Goal: Complete application form: Complete application form

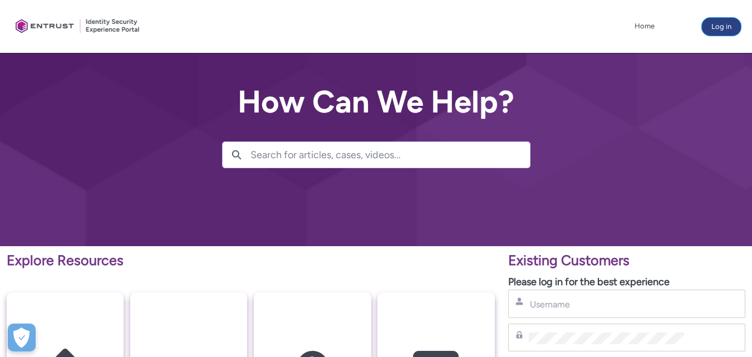
click at [726, 23] on button "Log in" at bounding box center [721, 27] width 39 height 18
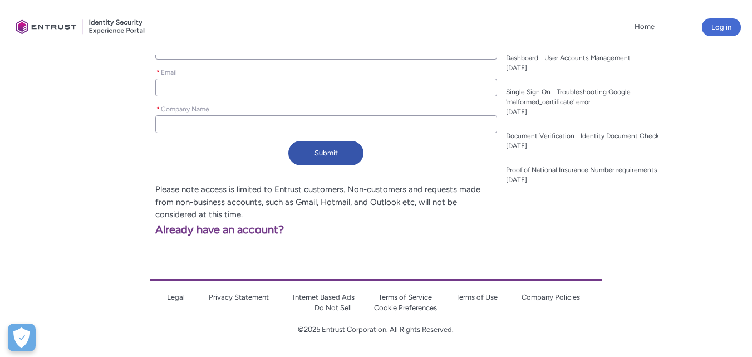
scroll to position [216, 0]
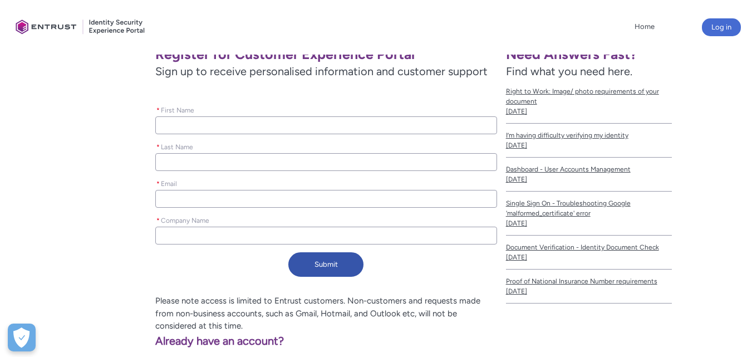
click at [215, 124] on input "* First Name" at bounding box center [326, 125] width 342 height 18
type lightning-primitive-input-simple "H"
type input "H"
type lightning-primitive-input-simple "Hi"
type input "Hi"
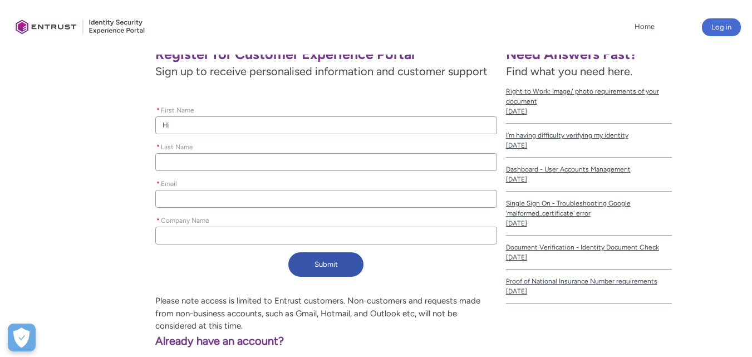
type lightning-primitive-input-simple "Him"
type input "Him"
type lightning-primitive-input-simple "Hima"
type input "Hima"
type lightning-primitive-input-simple "Himan"
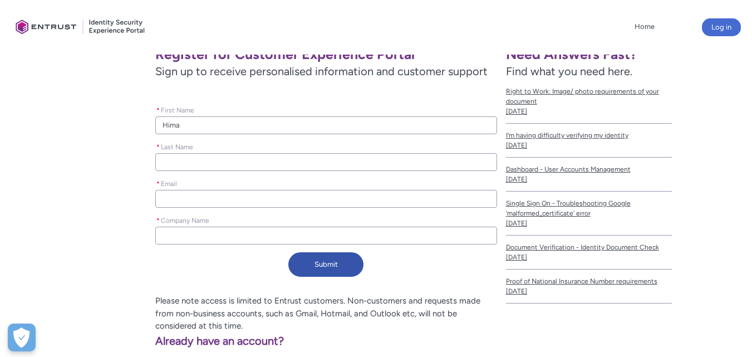
type input "Himan"
type lightning-primitive-input-simple "[PERSON_NAME]"
type input "[PERSON_NAME]"
click at [209, 162] on input "* Last Name" at bounding box center [326, 162] width 342 height 18
type lightning-primitive-input-simple "S"
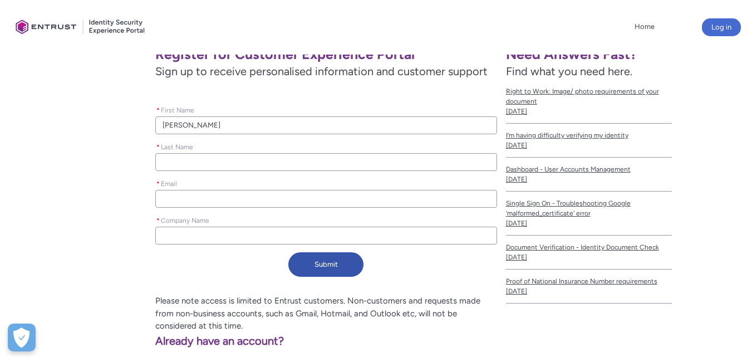
type input "S"
type lightning-primitive-input-simple "Sh"
type input "Sh"
type lightning-primitive-input-simple "Sha"
type input "Sha"
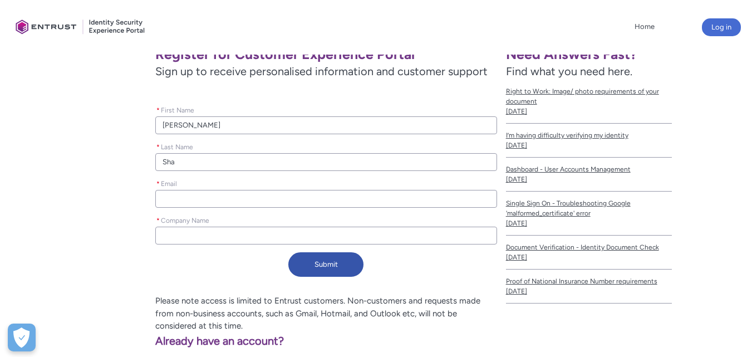
type lightning-primitive-input-simple "Shar"
type input "Shar"
type lightning-primitive-input-simple "Sharm"
type input "Sharm"
type lightning-primitive-input-simple "[PERSON_NAME]"
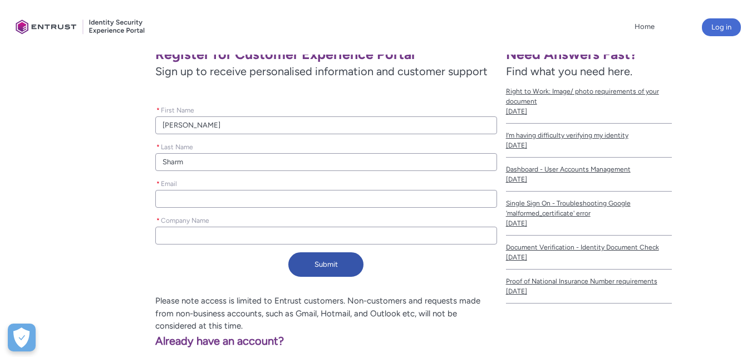
type input "[PERSON_NAME]"
click at [218, 194] on input "* Email" at bounding box center [326, 199] width 342 height 18
type lightning-primitive-input-simple "h"
type input "h"
type lightning-primitive-input-simple "hi"
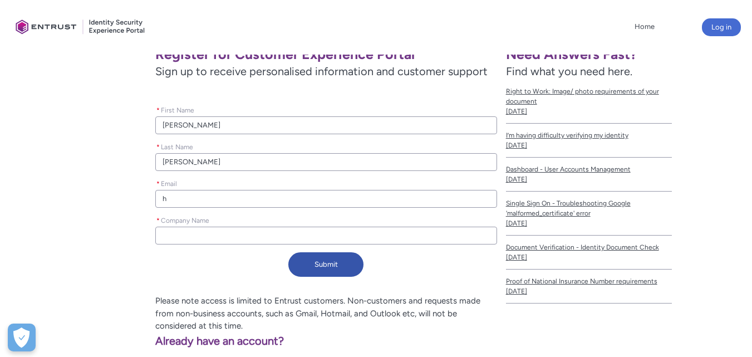
type input "hi"
type lightning-primitive-input-simple "him"
type input "him"
type lightning-primitive-input-simple "hima"
type input "hima"
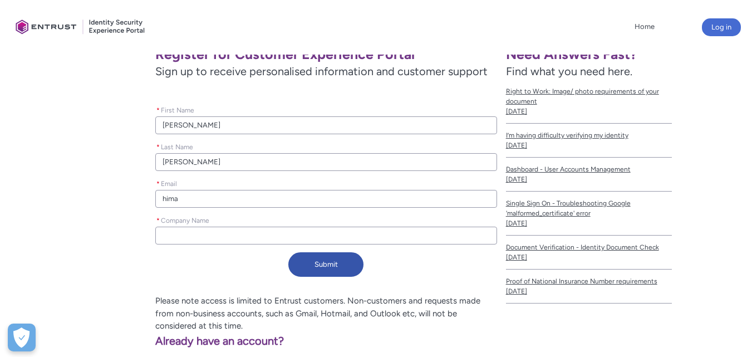
type lightning-primitive-input-simple "himan"
type input "himan"
type lightning-primitive-input-simple "[PERSON_NAME]"
type input "[PERSON_NAME]"
type lightning-primitive-input-simple "himanis"
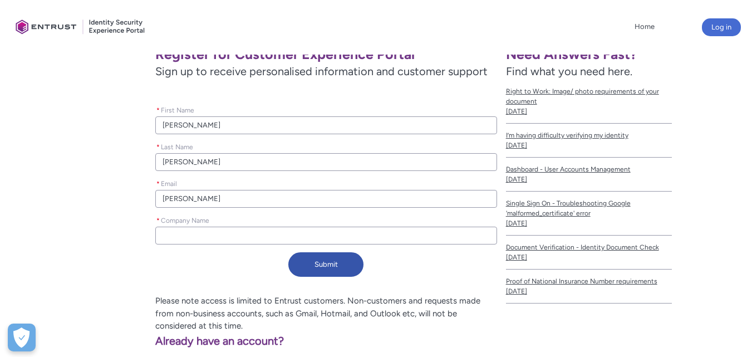
type input "himanis"
type lightning-primitive-input-simple "[PERSON_NAME]"
type input "[PERSON_NAME]"
type lightning-primitive-input-simple "[DEMOGRAPHIC_DATA]"
type input "[DEMOGRAPHIC_DATA]"
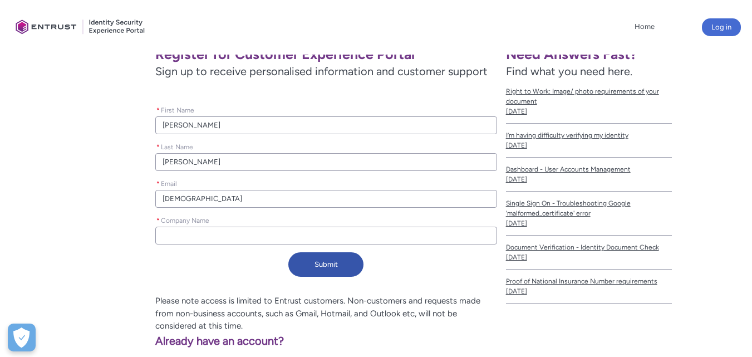
type lightning-primitive-input-simple "himanishar"
type input "himanishar"
type lightning-primitive-input-simple "himanisharm"
type input "himanisharm"
type lightning-primitive-input-simple "himanisharma"
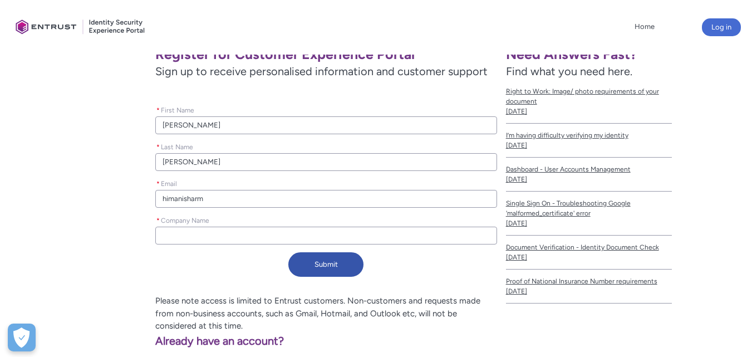
type input "himanisharma"
type lightning-primitive-input-simple "himanisharma@"
type input "himanisharma@"
type lightning-primitive-input-simple "himanisharma@s"
type input "himanisharma@s"
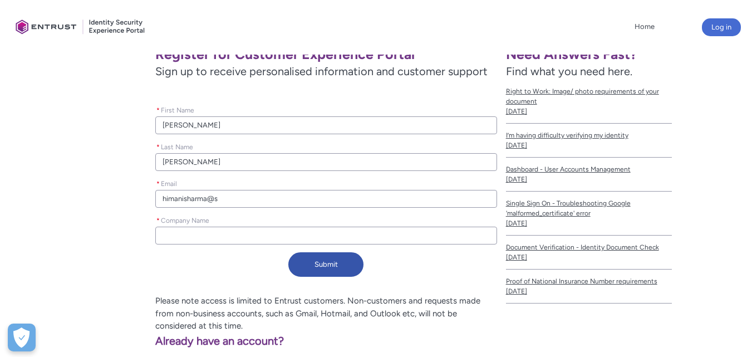
type lightning-primitive-input-simple "himanisharma@sm"
type input "himanisharma@sm"
type lightning-primitive-input-simple "himanisharma@sma"
type input "himanisharma@sma"
type lightning-primitive-input-simple "himanisharma@smar"
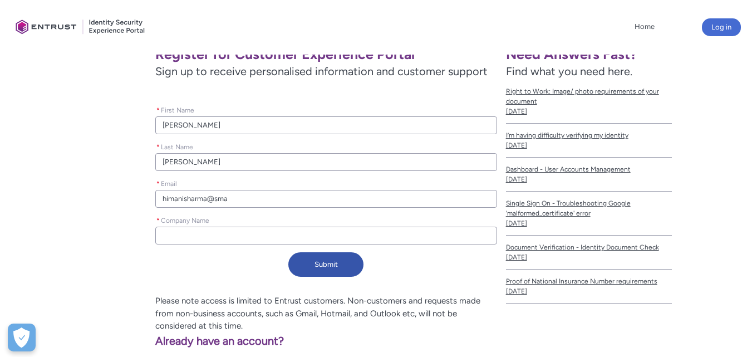
type input "himanisharma@smar"
type lightning-primitive-input-simple "himanisharma@smart"
type input "himanisharma@smart"
type lightning-primitive-input-simple "himanisharma@smartd"
type input "himanisharma@smartd"
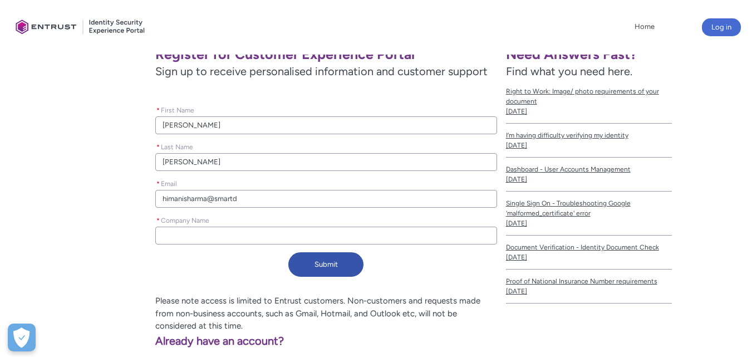
type lightning-primitive-input-simple "himanisharma@smartda"
type input "himanisharma@smartda"
type lightning-primitive-input-simple "himanisharma@smartdat"
type input "himanisharma@smartdat"
type lightning-primitive-input-simple "himanisharma@smartdata"
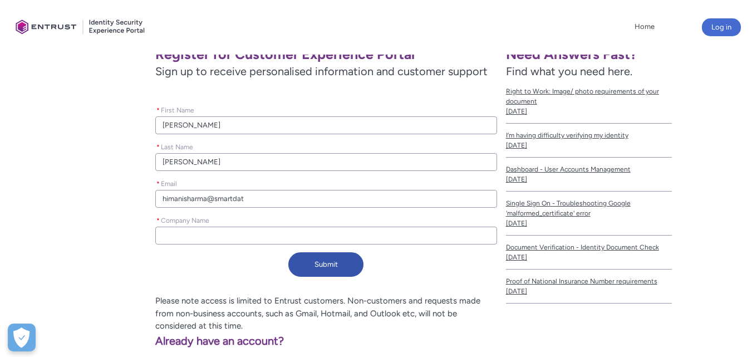
type input "himanisharma@smartdata"
type lightning-primitive-input-simple "himanisharma@smartdatai"
type input "himanisharma@smartdatai"
type lightning-primitive-input-simple "himanisharma@smartdatain"
type input "himanisharma@smartdatain"
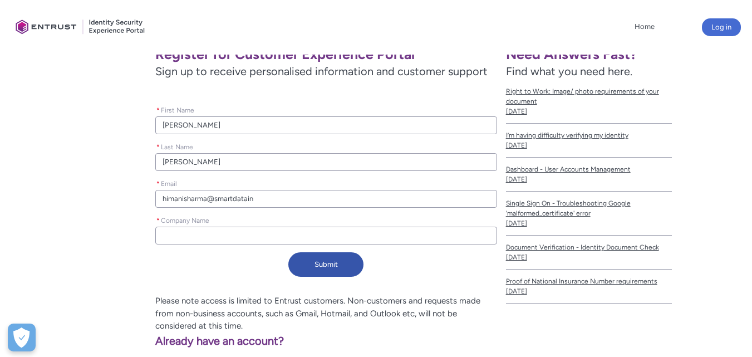
type lightning-primitive-input-simple "himanisharma@smartdatainc"
type input "himanisharma@smartdatainc"
type lightning-primitive-input-simple "himanisharma@smartdatainc."
type input "himanisharma@smartdatainc."
type lightning-primitive-input-simple "himanisharma@smartdatainc.n"
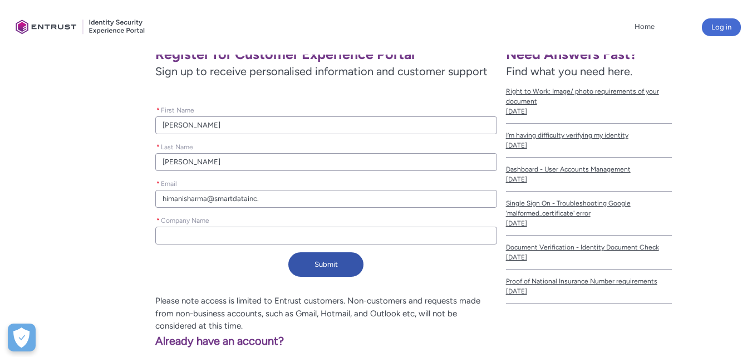
type input "himanisharma@smartdatainc.n"
type lightning-primitive-input-simple "[EMAIL_ADDRESS][DOMAIN_NAME]"
type input "[EMAIL_ADDRESS][DOMAIN_NAME]"
type lightning-primitive-input-simple "[EMAIL_ADDRESS][DOMAIN_NAME]"
type input "[EMAIL_ADDRESS][DOMAIN_NAME]"
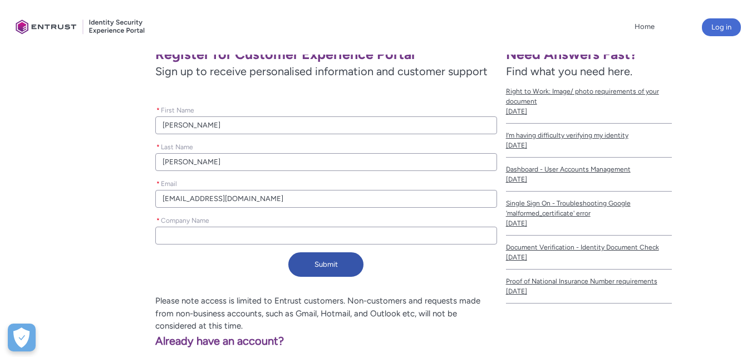
click at [213, 233] on input "* Company Name" at bounding box center [326, 235] width 342 height 18
type lightning-primitive-input-simple "S"
type input "S"
type lightning-primitive-input-simple "Sm"
type input "Sm"
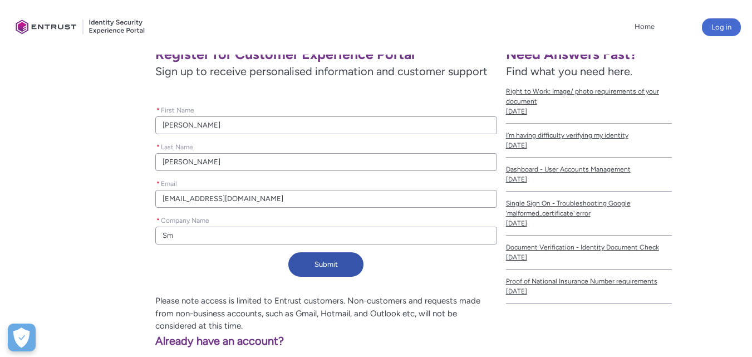
type lightning-primitive-input-simple "Sma"
type input "Sma"
type lightning-primitive-input-simple "Smar"
type input "Smar"
type lightning-primitive-input-simple "Smart"
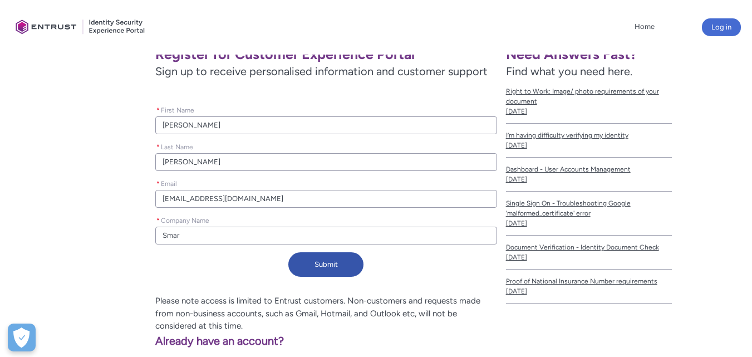
type input "Smart"
type lightning-primitive-input-simple "SmartD"
type input "SmartD"
type lightning-primitive-input-simple "SmartDa"
type input "SmartDa"
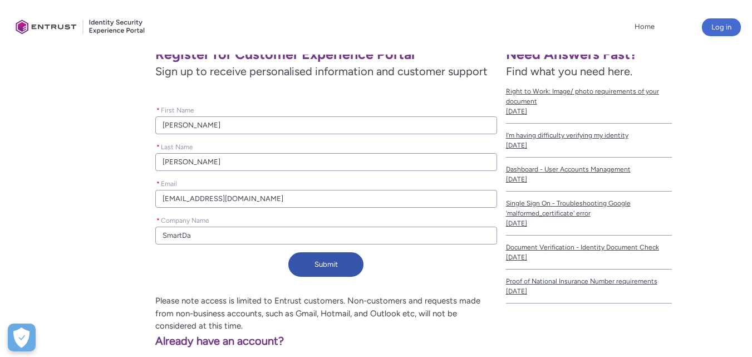
type lightning-primitive-input-simple "SmartDat"
type input "SmartDat"
type lightning-primitive-input-simple "SmartData"
type input "SmartData"
type lightning-primitive-input-simple "SmartData"
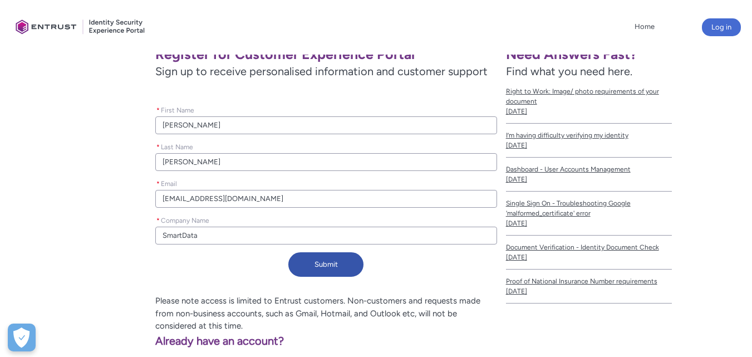
type input "SmartData"
type lightning-primitive-input-simple "SmartData E"
type input "SmartData E"
type lightning-primitive-input-simple "SmartData En"
type input "SmartData En"
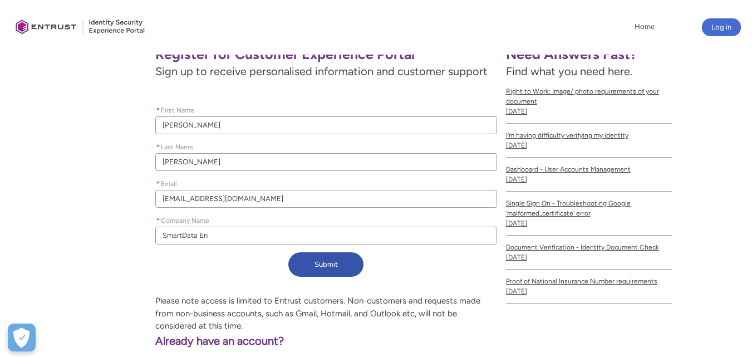
type lightning-primitive-input-simple "SmartData Ent"
type input "SmartData Ent"
type lightning-primitive-input-simple "SmartData Ente"
type input "SmartData Ente"
type lightning-primitive-input-simple "SmartData Enter"
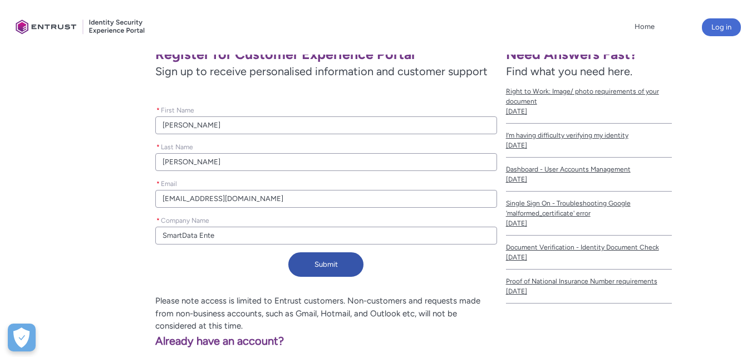
type input "SmartData Enter"
type lightning-primitive-input-simple "SmartData Enterp"
type input "SmartData Enterp"
type lightning-primitive-input-simple "SmartData Enterpr"
type input "SmartData Enterpr"
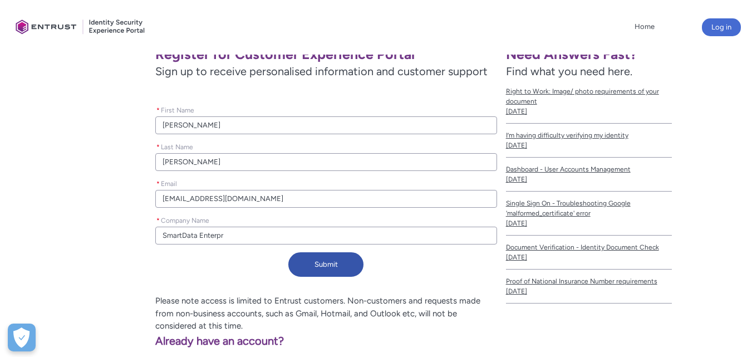
type lightning-primitive-input-simple "SmartData Enterpri"
type input "SmartData Enterpri"
type lightning-primitive-input-simple "SmartData Enterpric"
type input "SmartData Enterpric"
type lightning-primitive-input-simple "SmartData Enterprice"
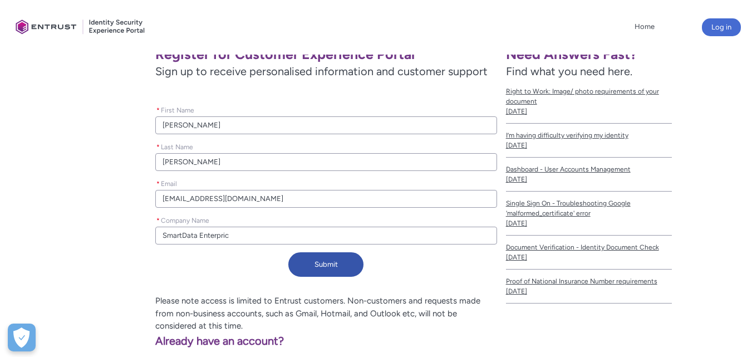
type input "SmartData Enterprice"
type lightning-primitive-input-simple "SmartData Enterprices"
type input "SmartData Enterprices"
type lightning-primitive-input-simple "SmartData Enterpricess"
type input "SmartData Enterpricess"
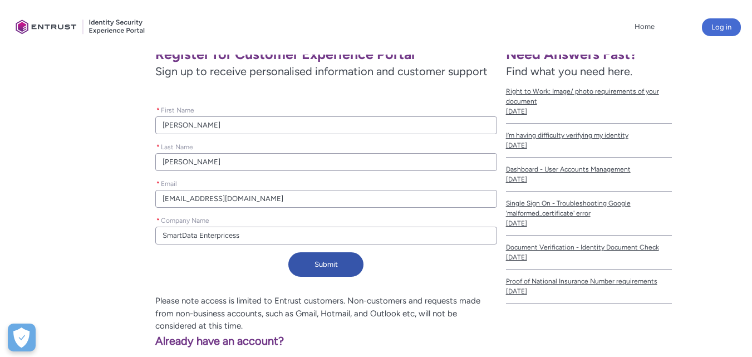
type lightning-primitive-input-simple "SmartData Enterprises"
type input "SmartData Enterprises"
drag, startPoint x: 179, startPoint y: 239, endPoint x: 361, endPoint y: 234, distance: 182.0
click at [361, 234] on input "SmartData Enterprises" at bounding box center [326, 235] width 342 height 18
click at [343, 270] on button "Submit" at bounding box center [325, 264] width 75 height 24
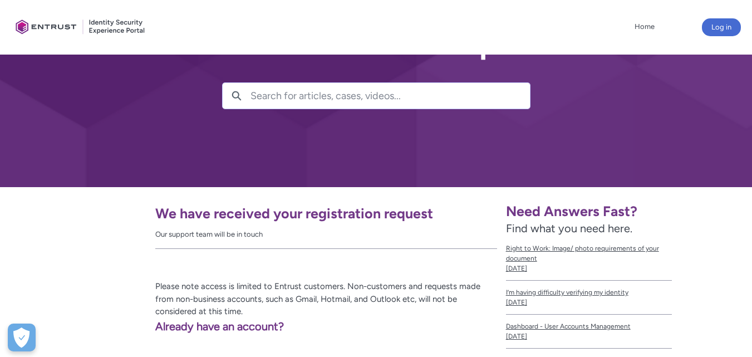
scroll to position [0, 0]
